Goal: Task Accomplishment & Management: Manage account settings

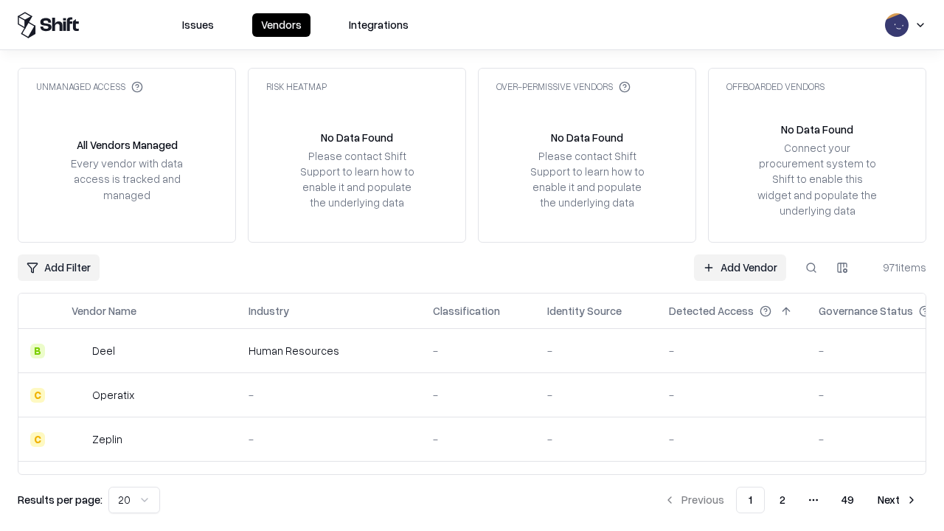
click at [740, 267] on link "Add Vendor" at bounding box center [740, 267] width 92 height 27
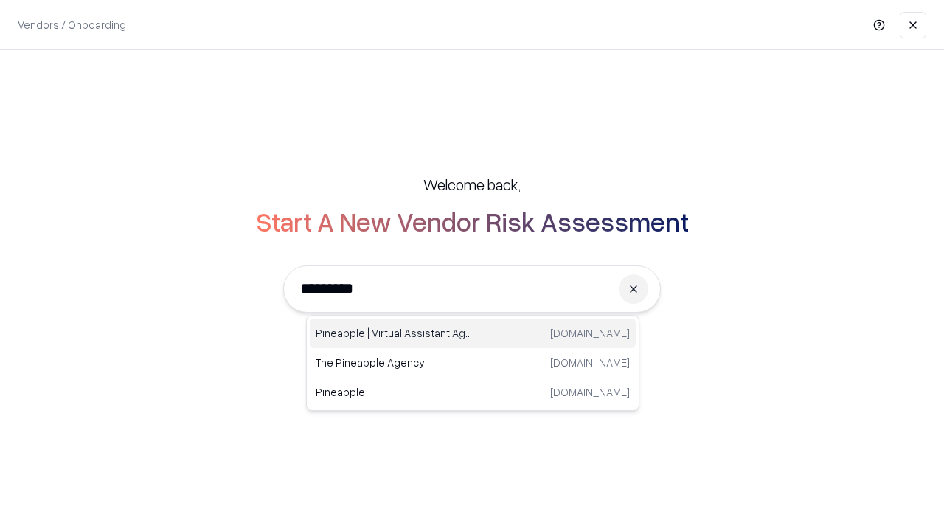
click at [473, 333] on div "Pineapple | Virtual Assistant Agency [DOMAIN_NAME]" at bounding box center [473, 333] width 326 height 29
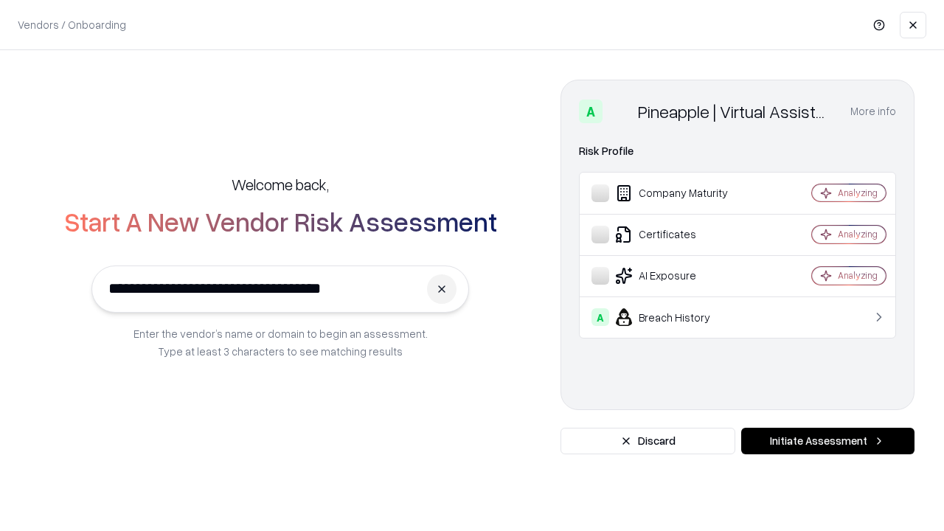
type input "**********"
click at [827, 441] on button "Initiate Assessment" at bounding box center [827, 441] width 173 height 27
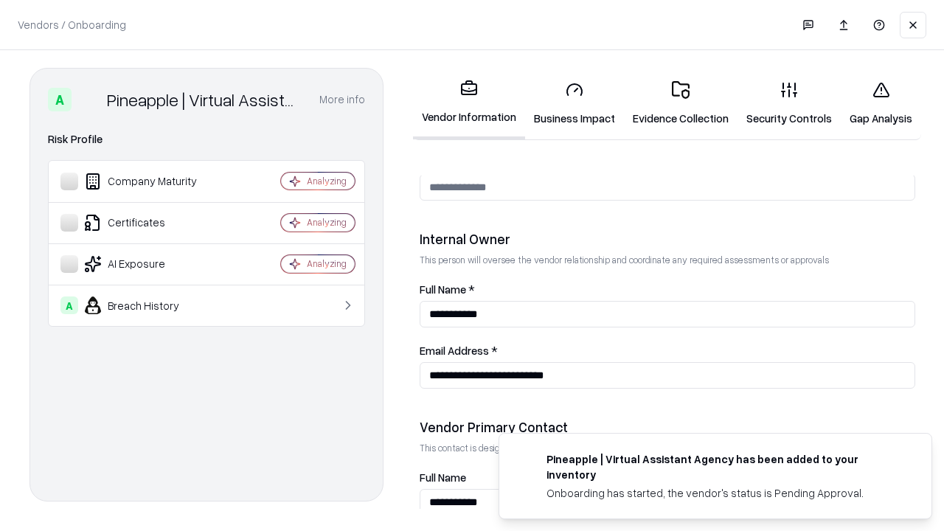
scroll to position [764, 0]
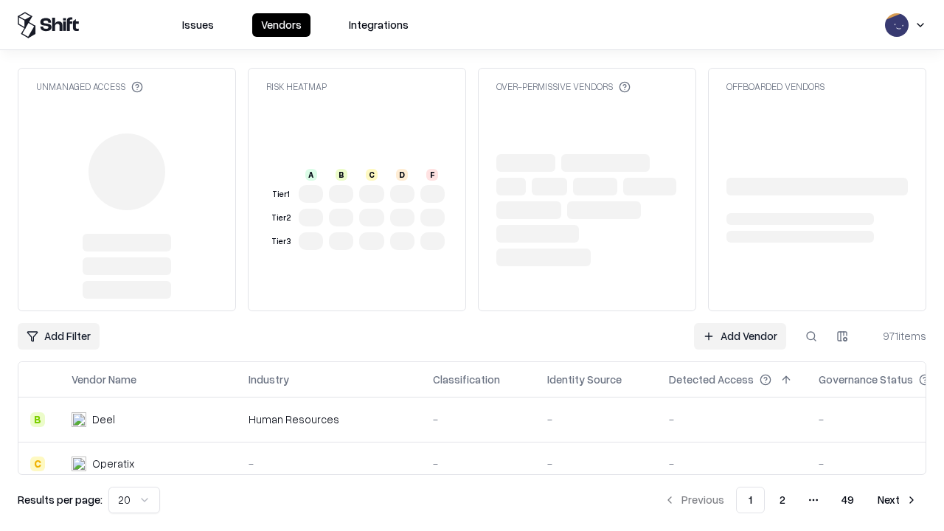
click at [740, 336] on link "Add Vendor" at bounding box center [740, 336] width 92 height 27
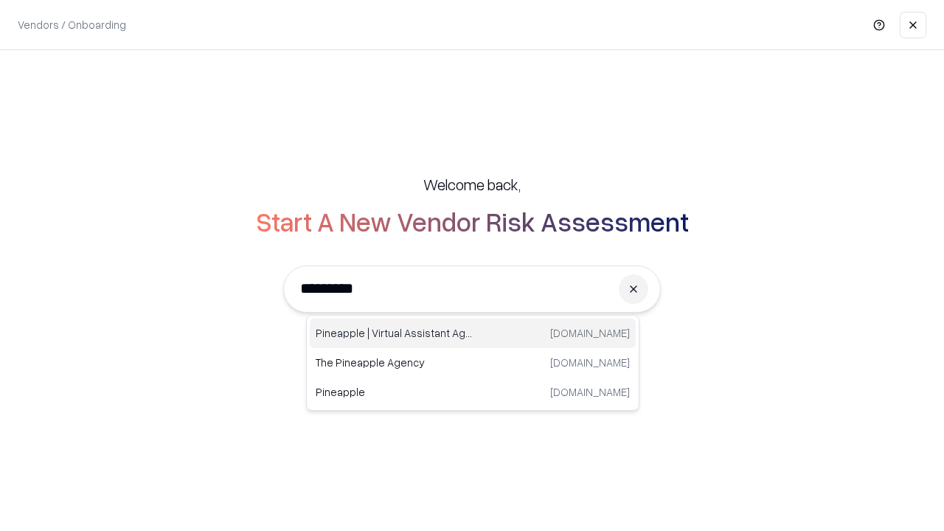
click at [473, 333] on div "Pineapple | Virtual Assistant Agency [DOMAIN_NAME]" at bounding box center [473, 333] width 326 height 29
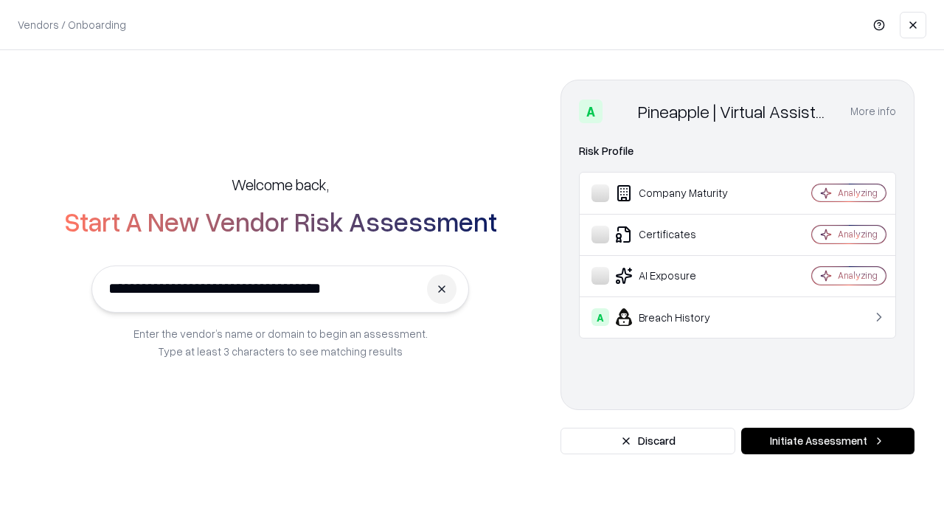
type input "**********"
click at [827, 441] on button "Initiate Assessment" at bounding box center [827, 441] width 173 height 27
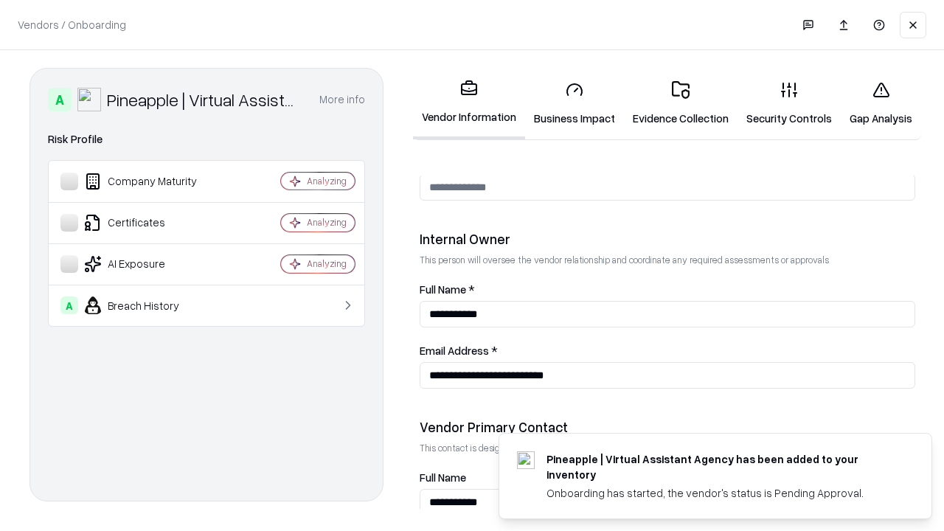
scroll to position [764, 0]
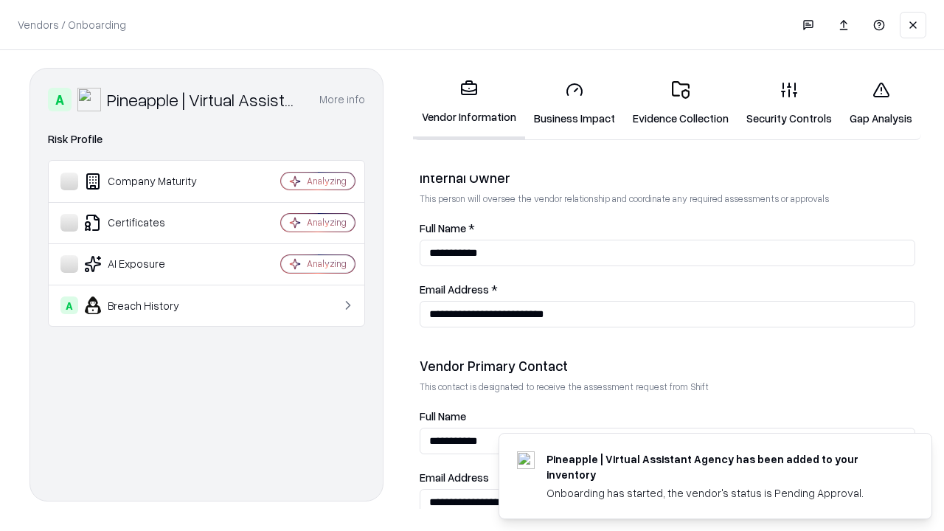
click at [880, 103] on link "Gap Analysis" at bounding box center [881, 103] width 80 height 69
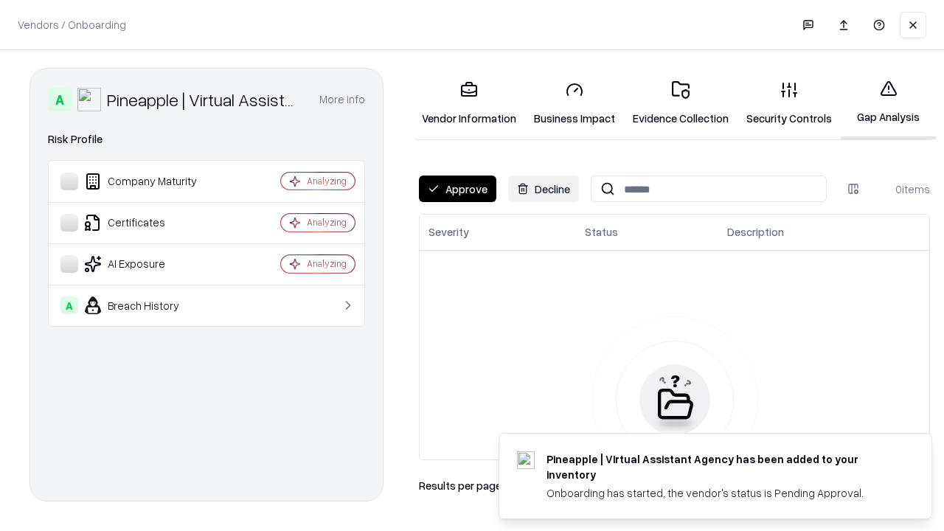
click at [457, 189] on button "Approve" at bounding box center [457, 189] width 77 height 27
